Goal: Check status: Check status

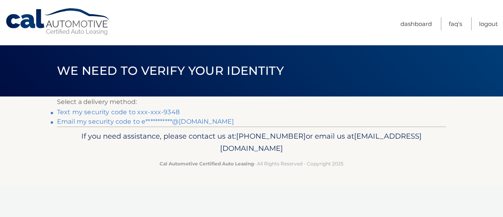
click at [149, 110] on link "Text my security code to xxx-xxx-9348" at bounding box center [118, 111] width 123 height 7
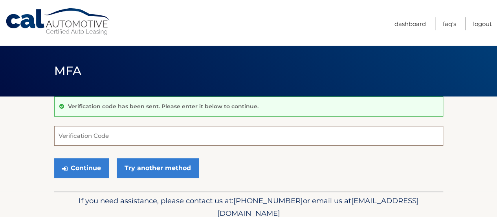
click at [127, 132] on input "Verification Code" at bounding box center [248, 136] width 389 height 20
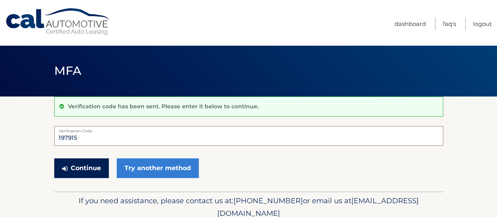
type input "197915"
click at [85, 163] on button "Continue" at bounding box center [81, 168] width 55 height 20
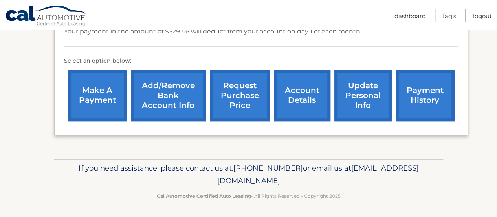
scroll to position [150, 0]
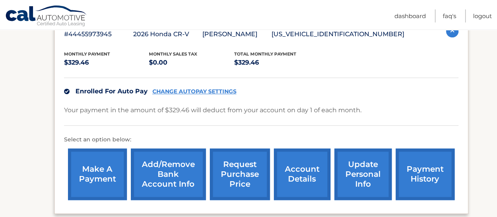
click at [412, 169] on link "payment history" at bounding box center [425, 174] width 59 height 52
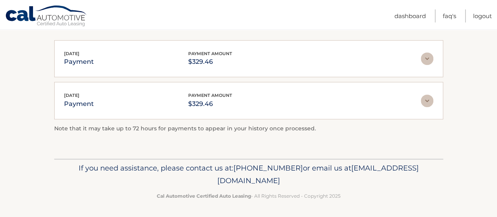
scroll to position [34, 0]
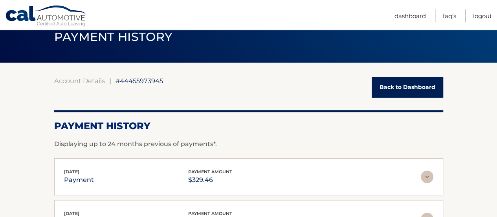
click at [428, 177] on img at bounding box center [427, 176] width 13 height 13
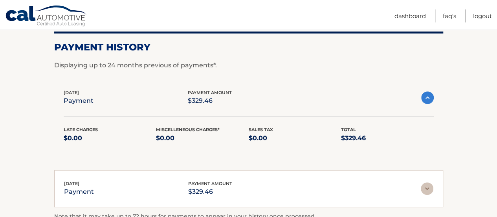
scroll to position [152, 0]
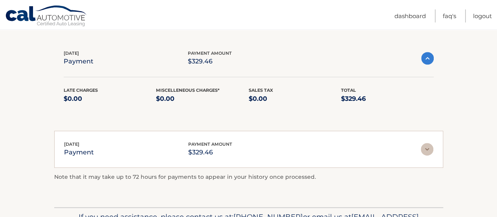
click at [425, 146] on img at bounding box center [427, 149] width 13 height 13
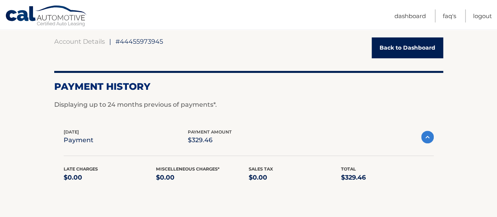
scroll to position [34, 0]
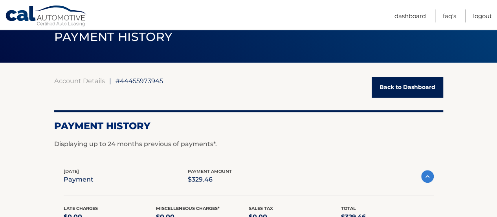
click at [393, 87] on link "Back to Dashboard" at bounding box center [408, 87] width 72 height 21
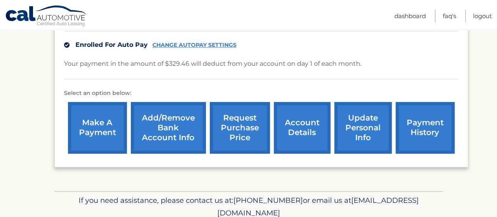
scroll to position [229, 0]
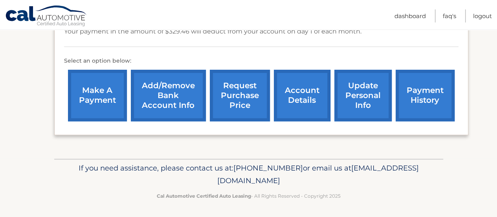
click at [309, 99] on link "account details" at bounding box center [302, 96] width 57 height 52
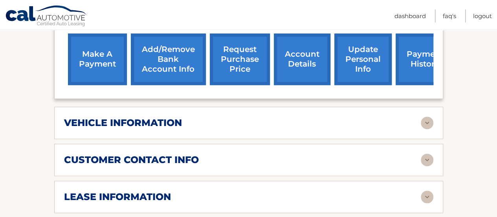
scroll to position [315, 0]
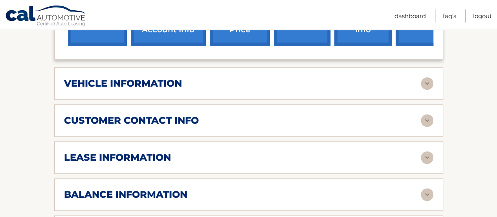
click at [289, 158] on div "lease information" at bounding box center [242, 157] width 357 height 12
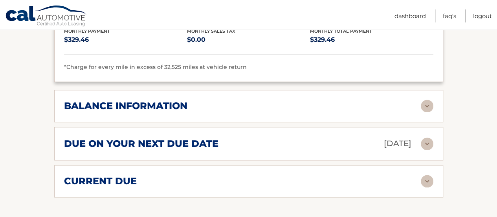
scroll to position [590, 0]
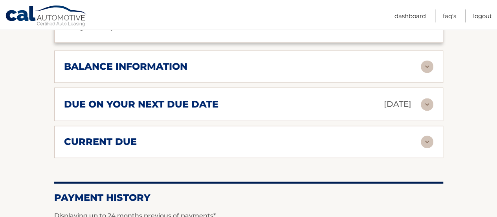
click at [325, 131] on div "current due Late Charges $0.00 Miscelleneous Charges* $0.00 Sales Tax $0.00 pay…" at bounding box center [248, 141] width 389 height 32
click at [327, 141] on div "current due" at bounding box center [242, 142] width 357 height 12
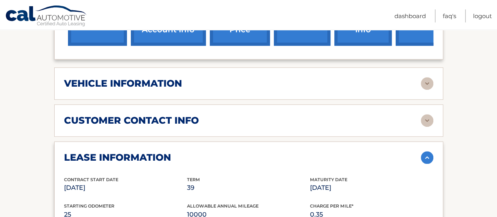
scroll to position [197, 0]
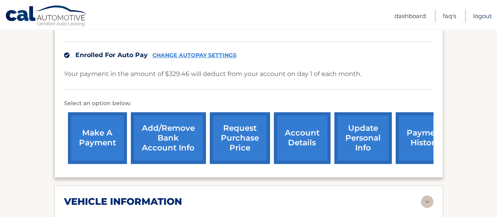
click at [478, 14] on link "Logout" at bounding box center [482, 15] width 19 height 13
